Goal: Task Accomplishment & Management: Manage account settings

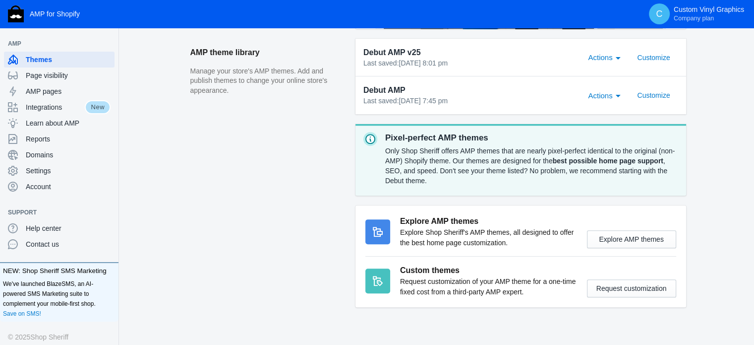
scroll to position [347, 0]
click at [58, 112] on div "Integrations" at bounding box center [46, 107] width 77 height 16
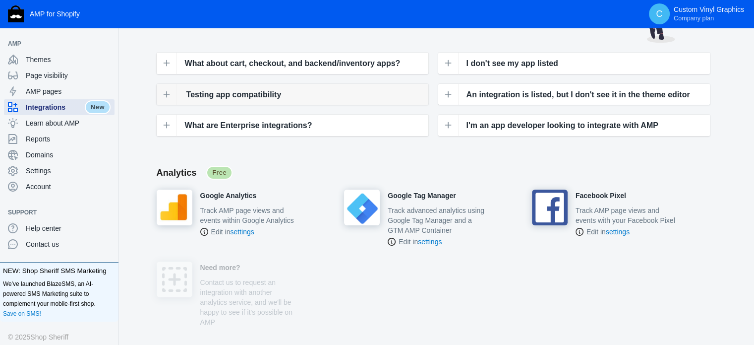
scroll to position [149, 0]
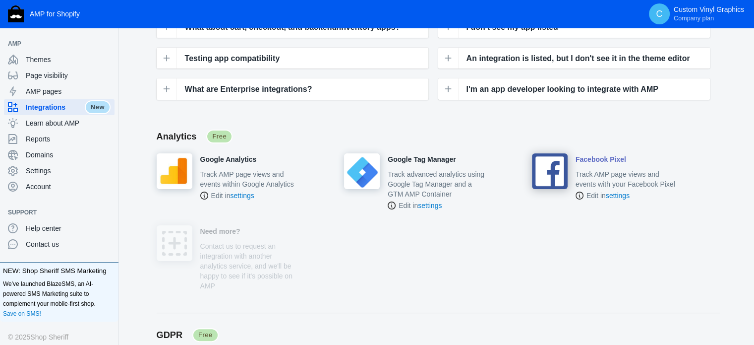
click at [601, 160] on h4 "Facebook Pixel" at bounding box center [601, 159] width 51 height 9
click at [33, 177] on div "Settings" at bounding box center [59, 171] width 103 height 16
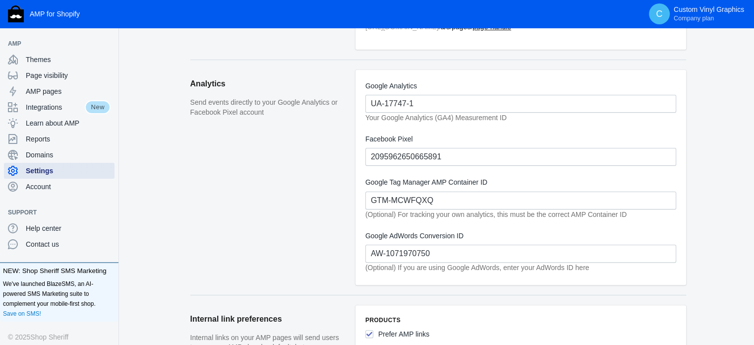
scroll to position [248, 0]
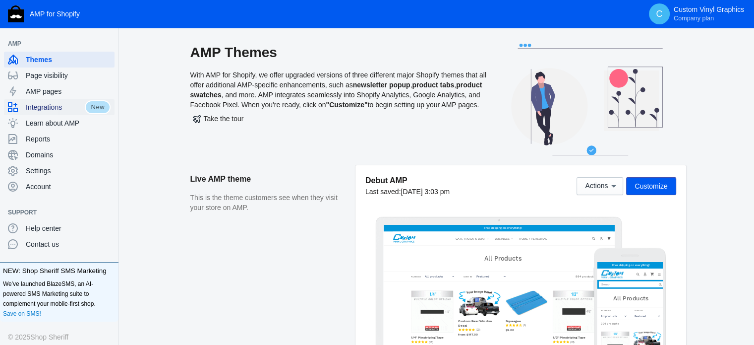
click at [58, 106] on span "Integrations" at bounding box center [55, 107] width 59 height 10
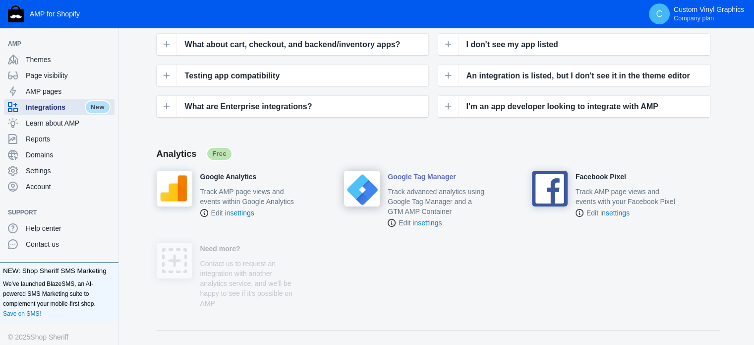
scroll to position [149, 0]
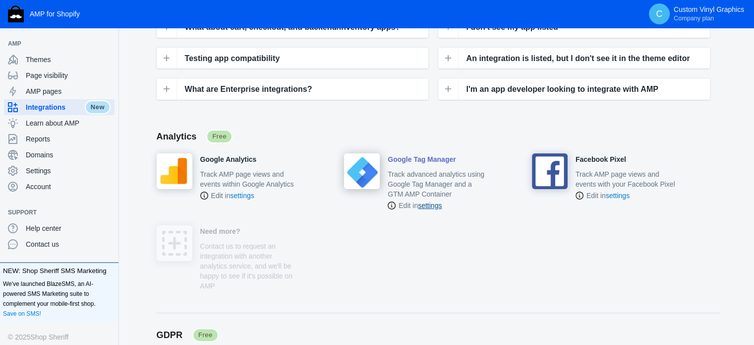
click at [428, 204] on link "settings" at bounding box center [430, 205] width 24 height 8
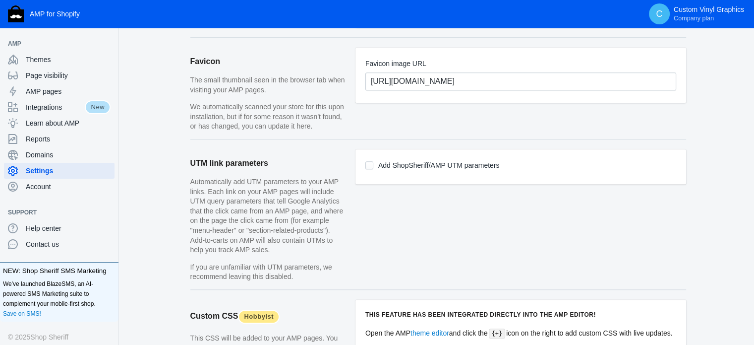
scroll to position [744, 0]
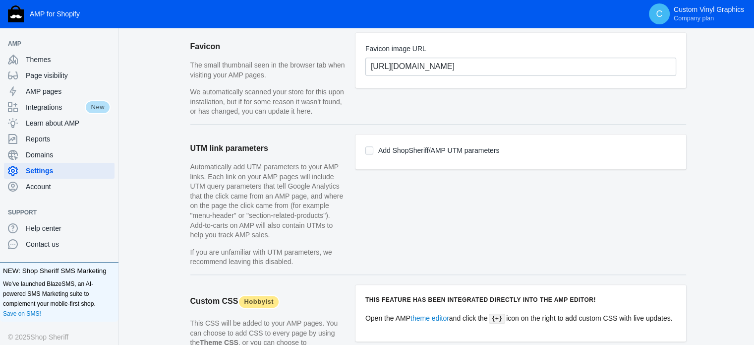
click at [368, 149] on input "Add ShopSheriff/AMP UTM parameters" at bounding box center [369, 150] width 8 height 8
checkbox input "true"
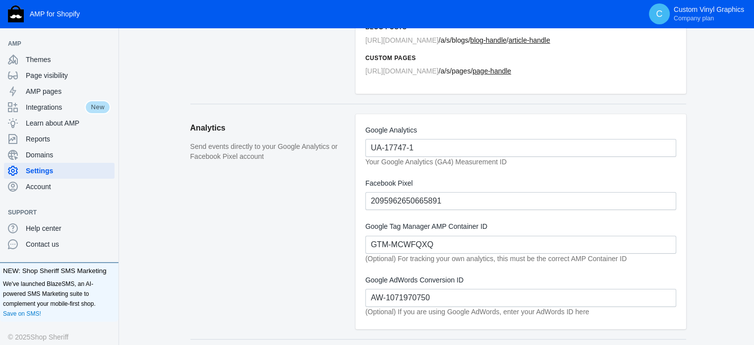
scroll to position [169, 0]
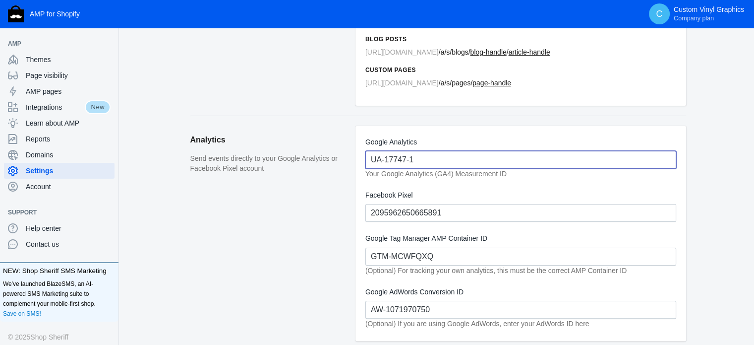
drag, startPoint x: 456, startPoint y: 160, endPoint x: 316, endPoint y: 168, distance: 139.6
click at [316, 168] on section "Analytics Send events directly to your Google Analytics or Facebook Pixel accou…" at bounding box center [438, 233] width 496 height 235
paste input "G-7EJSD19CBZ"
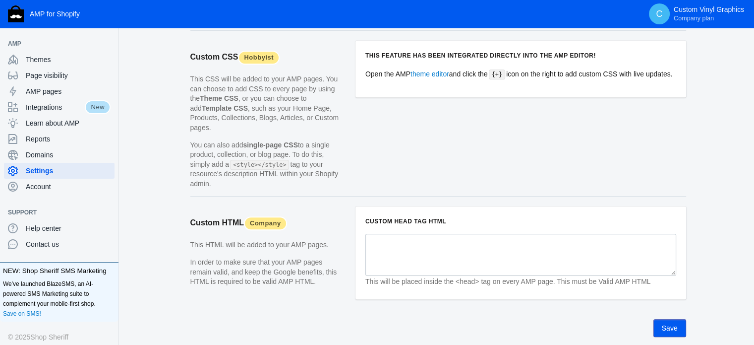
scroll to position [1012, 0]
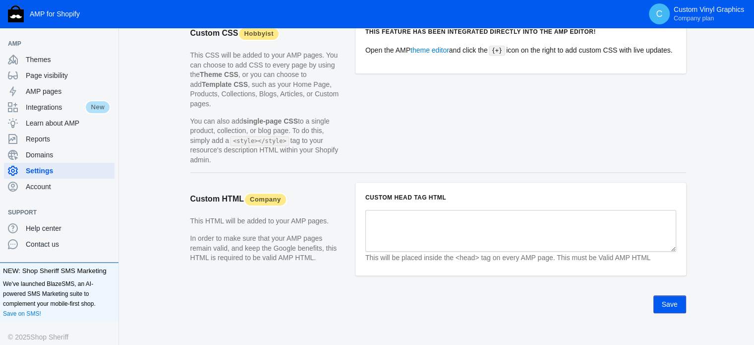
type input "G-7EJSD19CBZ"
click at [667, 295] on button "Save" at bounding box center [670, 304] width 33 height 18
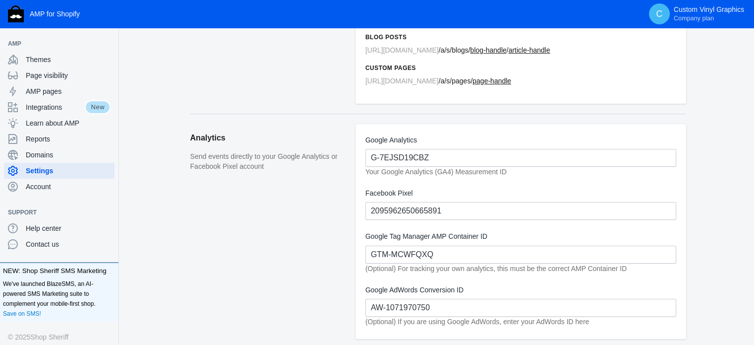
scroll to position [169, 0]
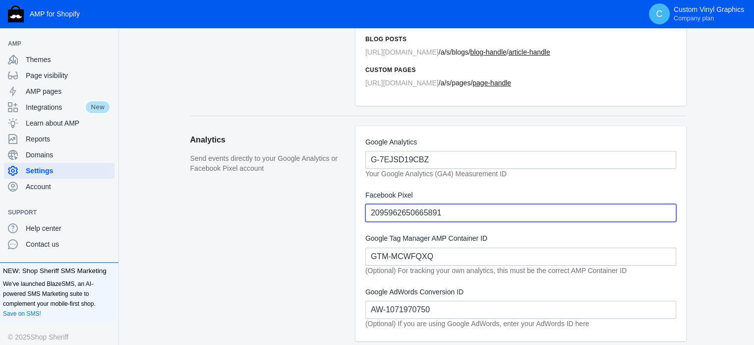
drag, startPoint x: 447, startPoint y: 208, endPoint x: 345, endPoint y: 208, distance: 102.2
click at [345, 208] on section "Analytics Send events directly to your Google Analytics or Facebook Pixel accou…" at bounding box center [438, 233] width 496 height 235
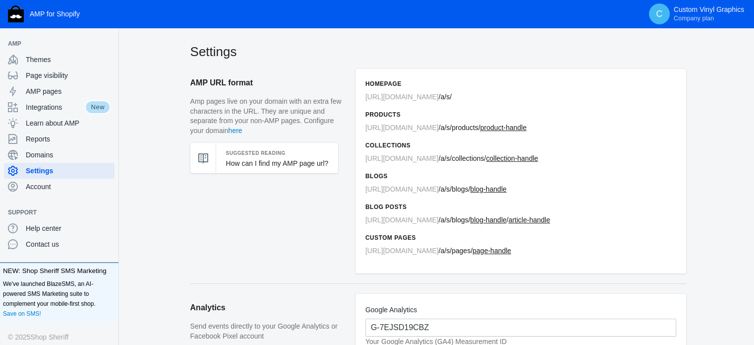
scroll to position [0, 0]
click at [46, 105] on span "Integrations" at bounding box center [55, 107] width 59 height 10
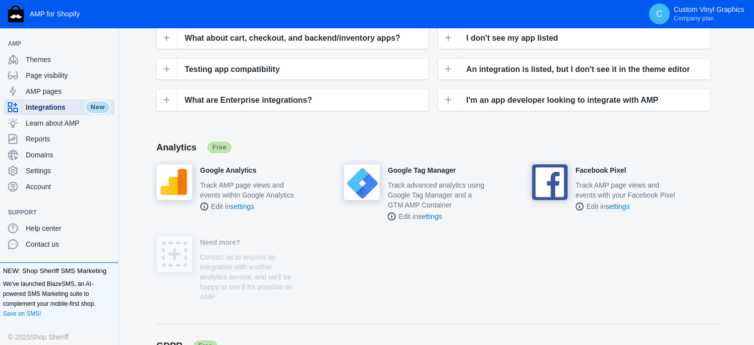
scroll to position [149, 0]
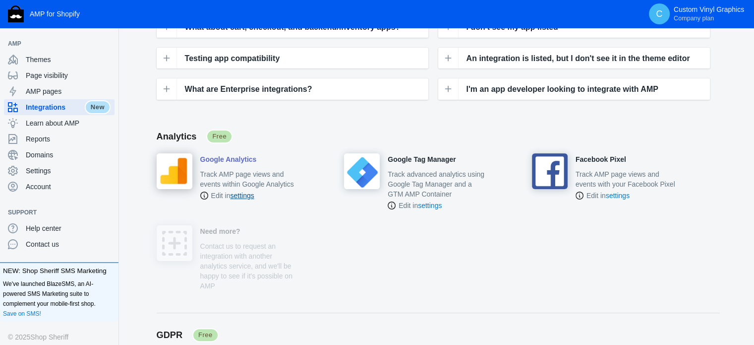
click at [245, 196] on link "settings" at bounding box center [242, 195] width 24 height 8
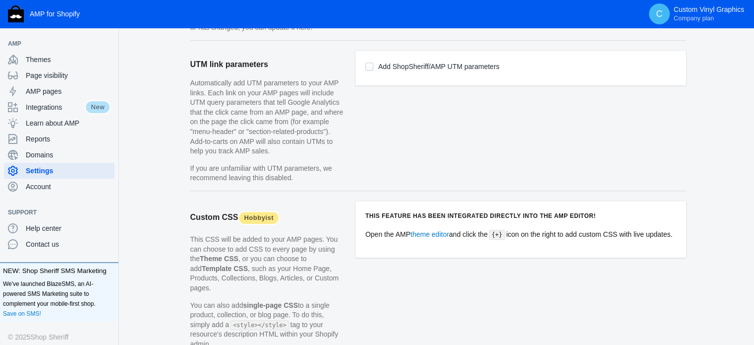
scroll to position [843, 0]
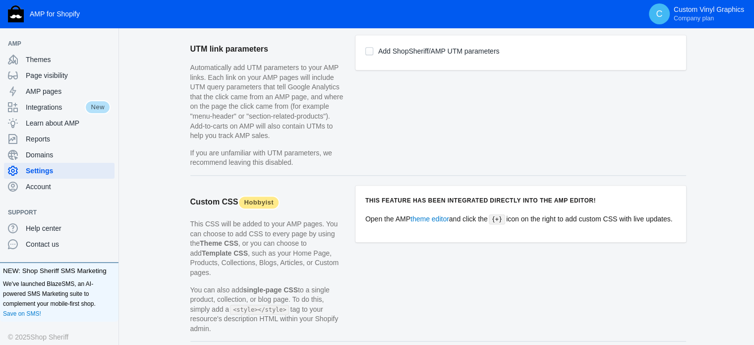
click at [371, 50] on input "Add ShopSheriff/AMP UTM parameters" at bounding box center [369, 51] width 8 height 8
checkbox input "true"
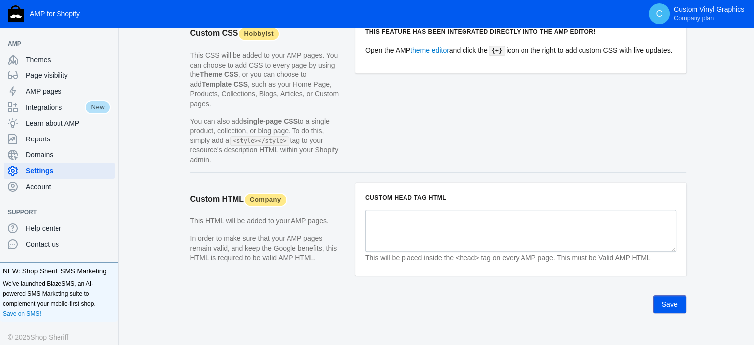
scroll to position [1012, 0]
click at [653, 286] on div "Save" at bounding box center [438, 299] width 496 height 28
click at [678, 295] on button "Save" at bounding box center [670, 304] width 33 height 18
click at [40, 193] on div "Account" at bounding box center [59, 187] width 103 height 16
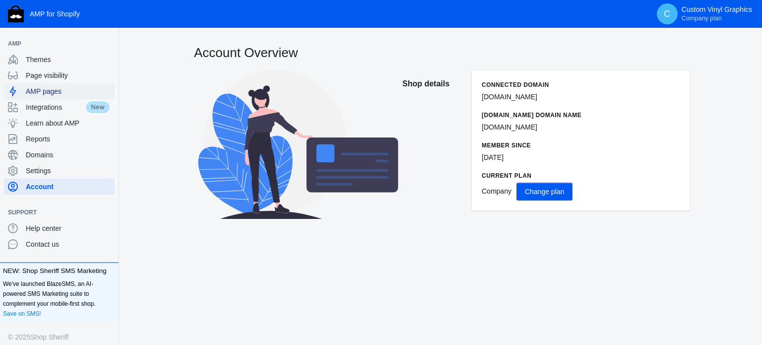
click at [50, 93] on span "AMP pages" at bounding box center [68, 91] width 85 height 10
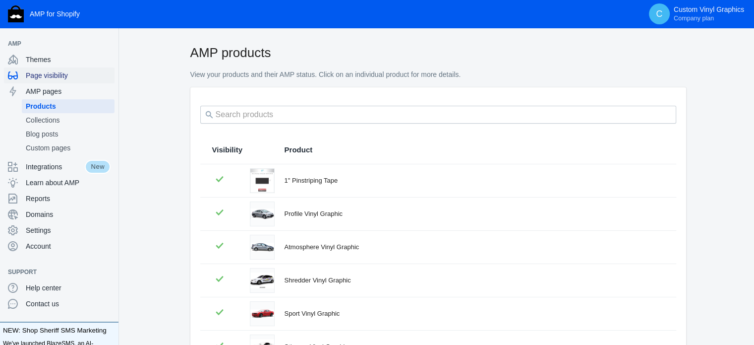
click at [58, 73] on span "Page visibility" at bounding box center [68, 75] width 85 height 10
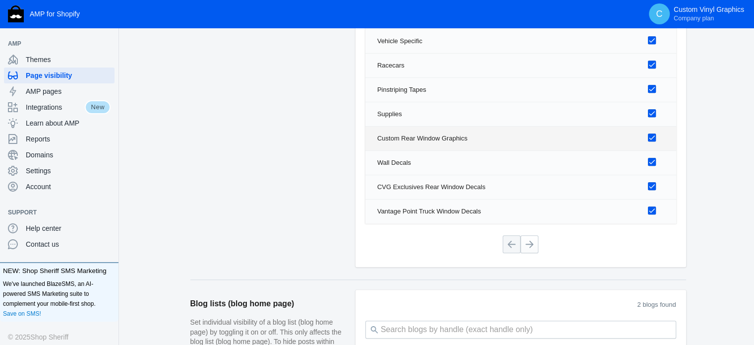
scroll to position [843, 0]
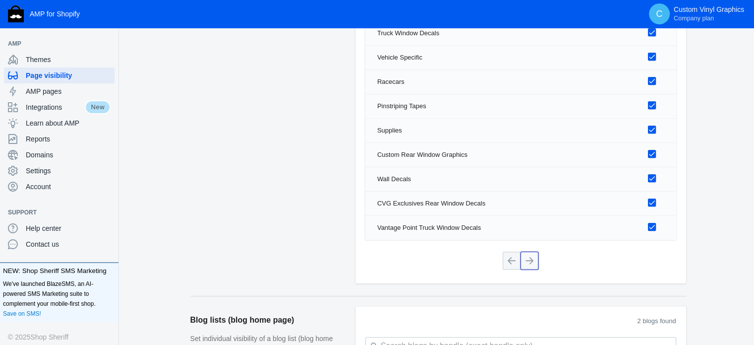
click at [526, 256] on button at bounding box center [530, 260] width 18 height 18
click at [533, 265] on button at bounding box center [530, 260] width 18 height 18
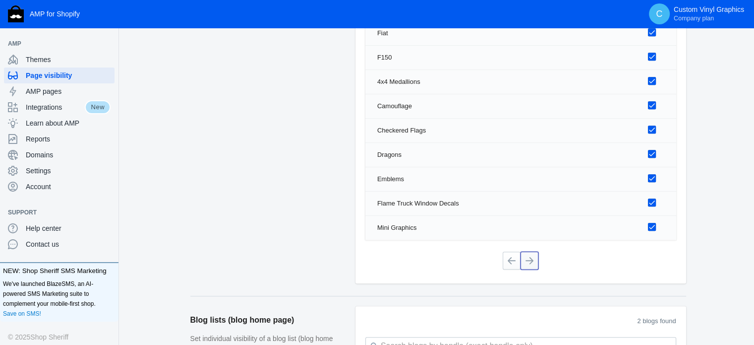
click at [533, 265] on button at bounding box center [530, 260] width 18 height 18
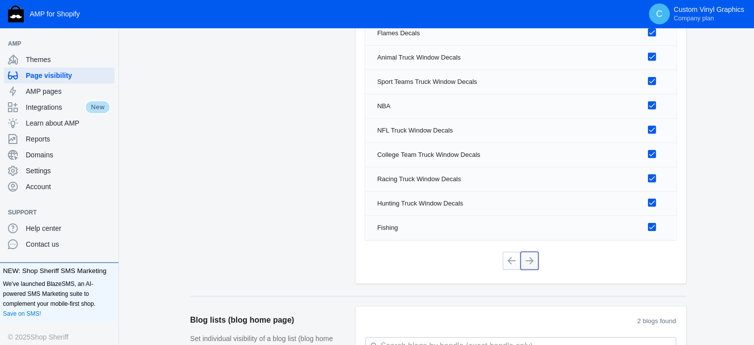
scroll to position [793, 0]
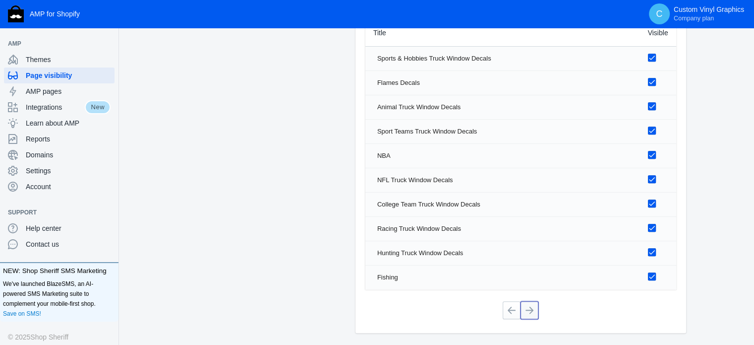
click at [530, 306] on button at bounding box center [530, 310] width 18 height 18
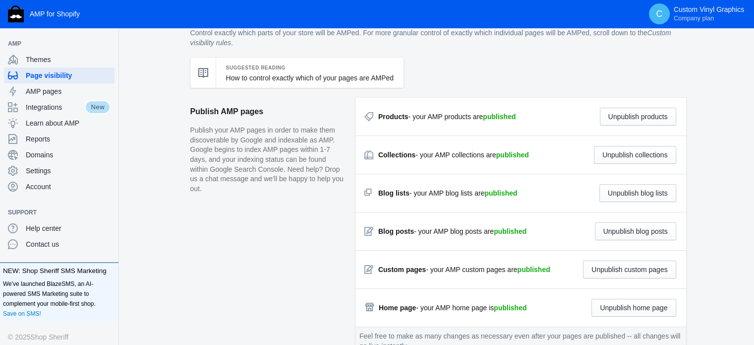
scroll to position [0, 0]
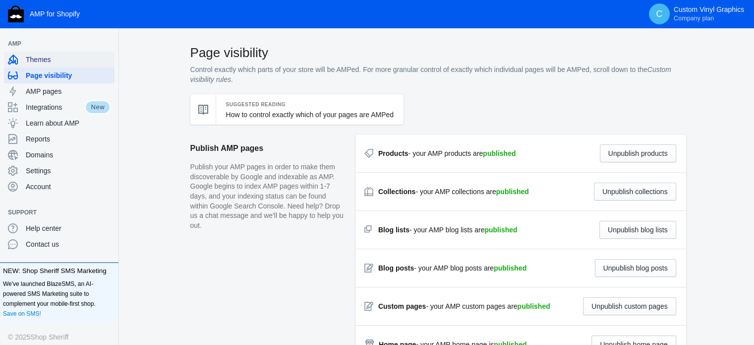
click at [38, 61] on span "Themes" at bounding box center [68, 60] width 85 height 10
